Goal: Check status: Check status

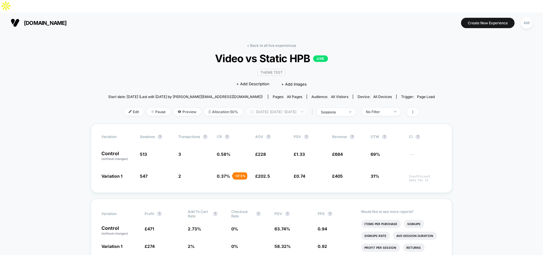
click at [270, 108] on span "[DATE]: [DATE] - [DATE]" at bounding box center [277, 112] width 62 height 8
select select "*"
select select "****"
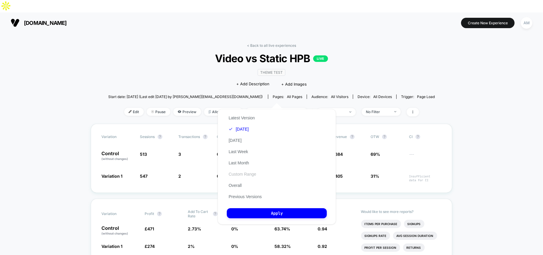
click at [242, 173] on button "Custom Range" at bounding box center [242, 173] width 31 height 5
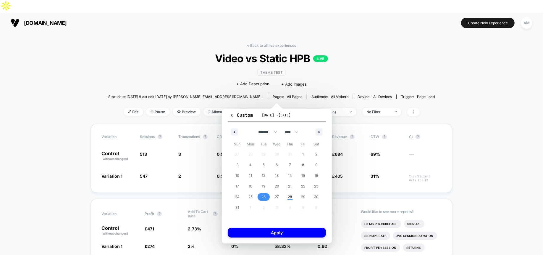
click at [261, 196] on span "26" at bounding box center [263, 196] width 4 height 11
click at [278, 194] on span "27" at bounding box center [277, 196] width 4 height 11
click at [283, 231] on button "Apply" at bounding box center [277, 232] width 98 height 10
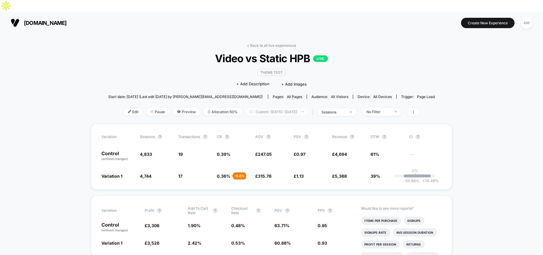
click at [276, 108] on span "Custom: [DATE] - [DATE]" at bounding box center [276, 112] width 63 height 8
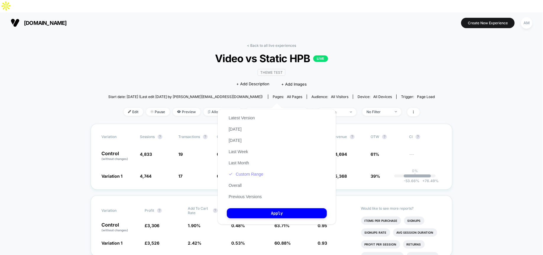
click at [245, 173] on button "Custom Range" at bounding box center [246, 173] width 38 height 5
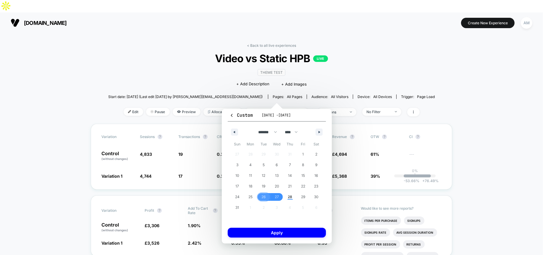
click at [262, 195] on span "26" at bounding box center [263, 196] width 4 height 11
click at [267, 230] on button "Apply" at bounding box center [277, 232] width 98 height 10
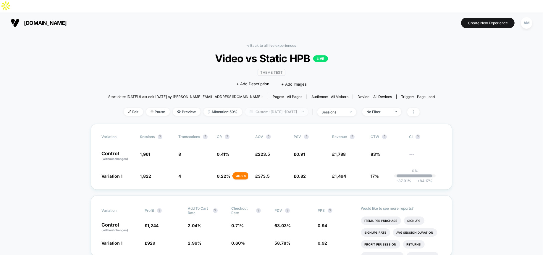
click at [273, 108] on span "Custom: [DATE] - [DATE]" at bounding box center [276, 112] width 63 height 8
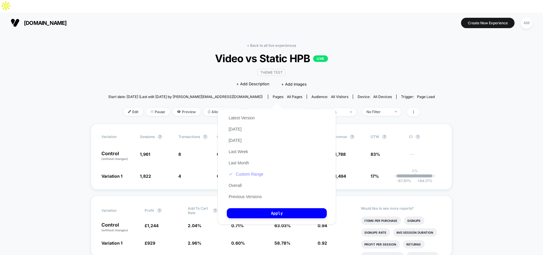
click at [248, 174] on button "Custom Range" at bounding box center [246, 173] width 38 height 5
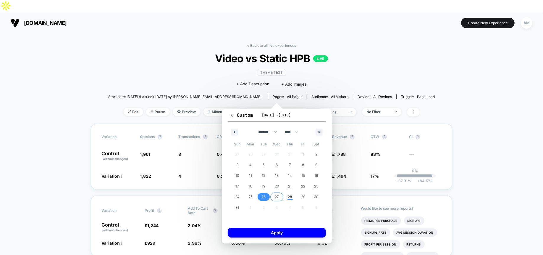
click at [275, 194] on span "27" at bounding box center [277, 196] width 4 height 11
click at [272, 230] on button "Apply" at bounding box center [277, 232] width 98 height 10
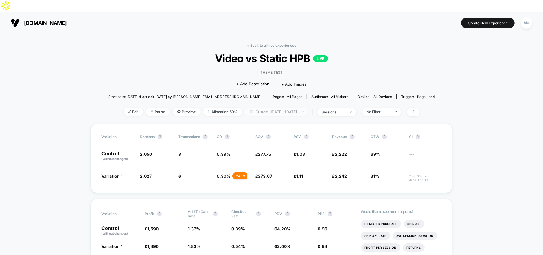
click at [252, 108] on span "Custom: [DATE] - [DATE]" at bounding box center [276, 112] width 63 height 8
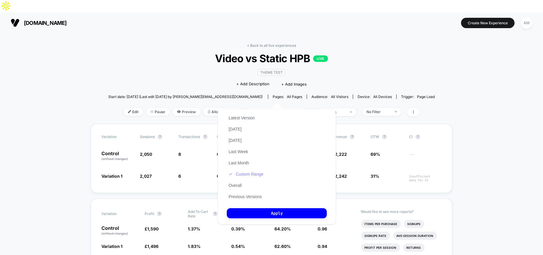
click at [248, 174] on button "Custom Range" at bounding box center [246, 173] width 38 height 5
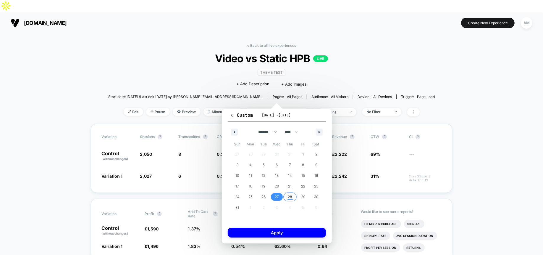
click at [290, 197] on span "28" at bounding box center [290, 196] width 4 height 11
click at [283, 226] on div "Custom [DATE] - [DATE] ******* ******** ***** ***** *** **** **** ****** ******…" at bounding box center [277, 176] width 110 height 134
click at [283, 229] on button "Apply" at bounding box center [277, 232] width 98 height 10
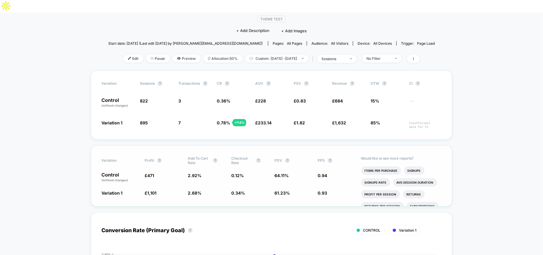
scroll to position [54, 0]
